Goal: Check status: Check status

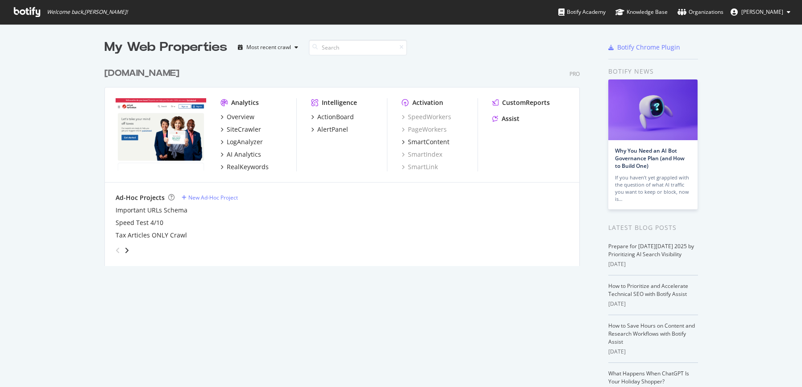
scroll to position [380, 789]
click at [236, 126] on div "SiteCrawler" at bounding box center [244, 129] width 34 height 9
